Goal: Check status: Check status

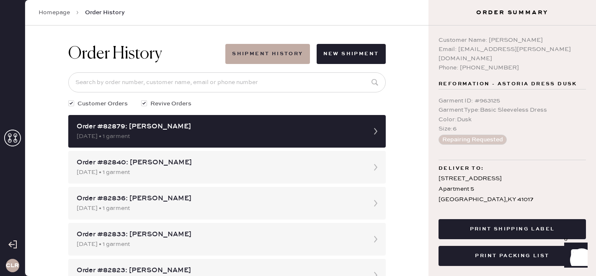
click at [16, 139] on icon at bounding box center [12, 138] width 17 height 17
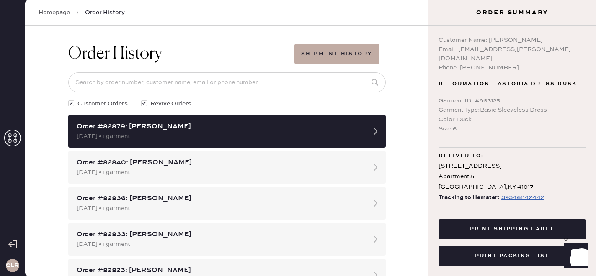
click at [18, 139] on icon at bounding box center [12, 138] width 17 height 17
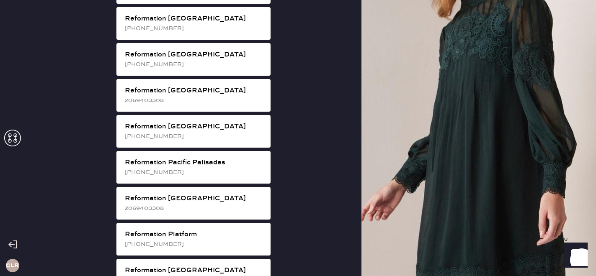
scroll to position [1061, 0]
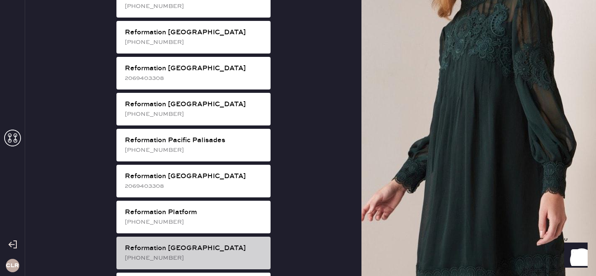
click at [184, 244] on div "Reformation [GEOGRAPHIC_DATA]" at bounding box center [194, 249] width 139 height 10
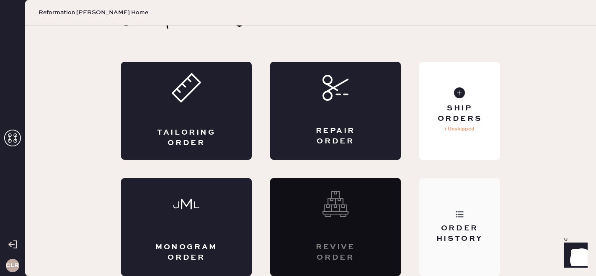
click at [482, 240] on div "Order History" at bounding box center [459, 233] width 67 height 21
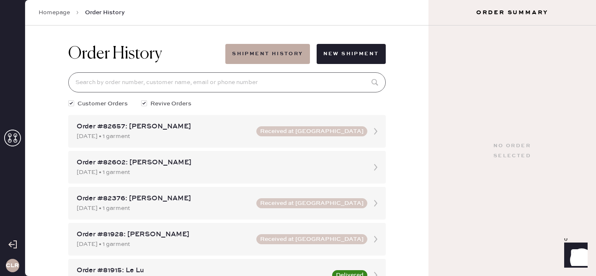
click at [209, 77] on input at bounding box center [226, 82] width 317 height 20
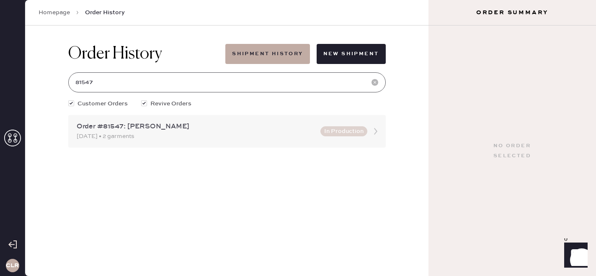
type input "81547"
click at [209, 139] on div "[DATE] • 2 garments" at bounding box center [196, 136] width 239 height 9
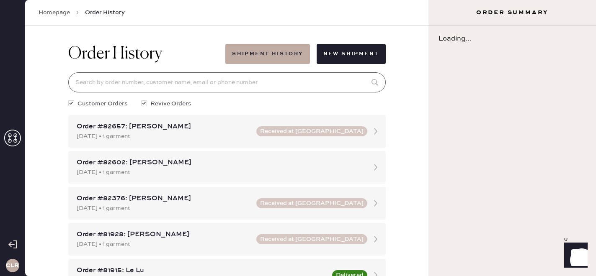
click at [180, 87] on input at bounding box center [226, 82] width 317 height 20
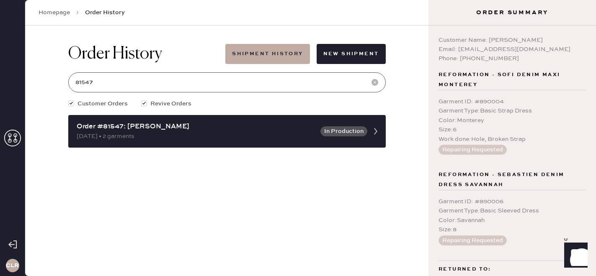
scroll to position [43, 0]
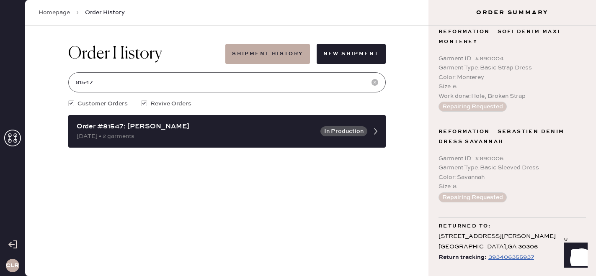
type input "81547"
click at [495, 255] on div "393406355937" at bounding box center [511, 257] width 46 height 10
click at [497, 258] on div "393406355937" at bounding box center [511, 257] width 46 height 10
